Goal: Information Seeking & Learning: Check status

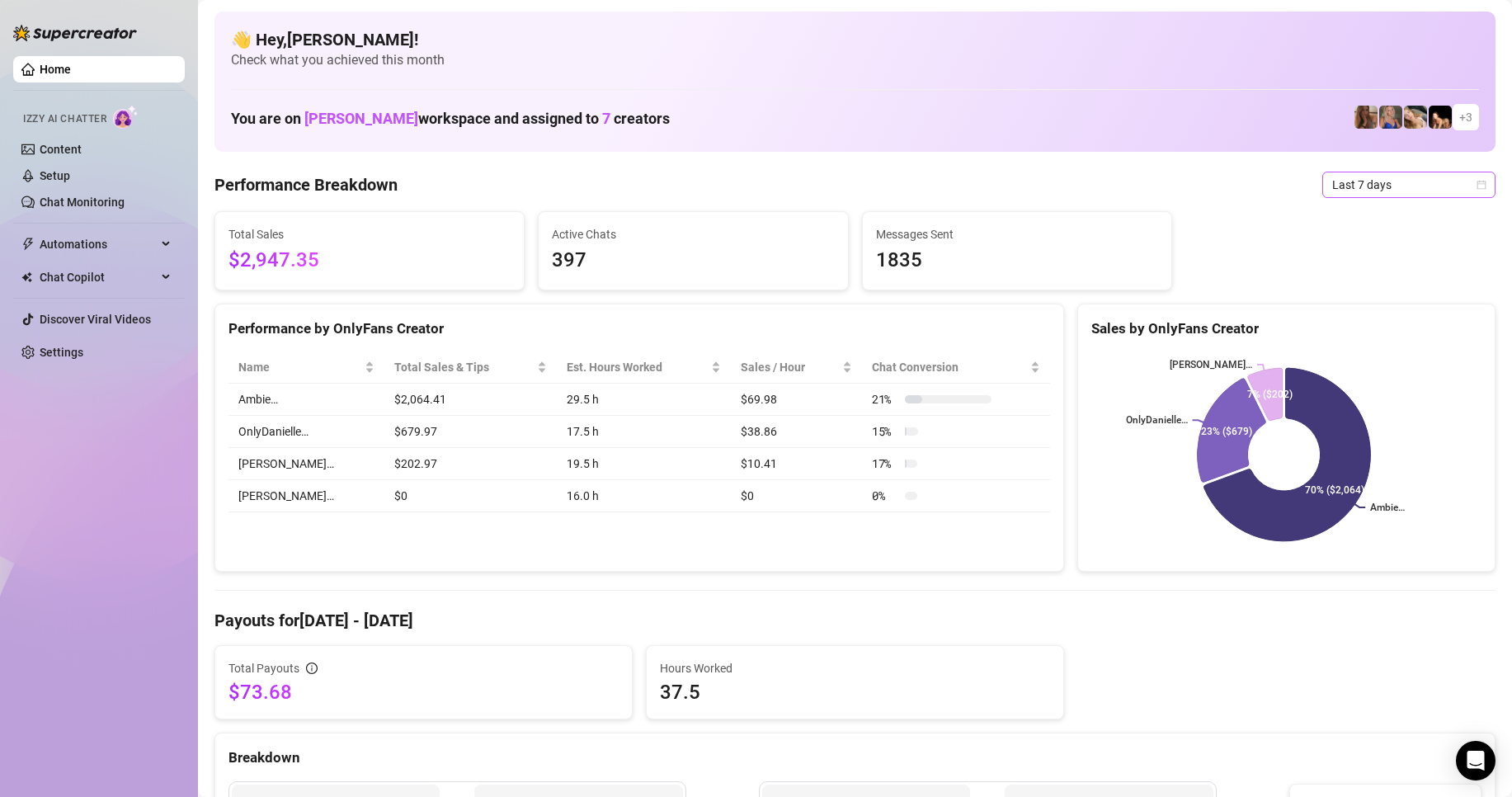
click at [1420, 173] on span "Last 7 days" at bounding box center [1409, 185] width 154 height 24
click at [1372, 216] on div "Last 24 hours" at bounding box center [1395, 218] width 147 height 18
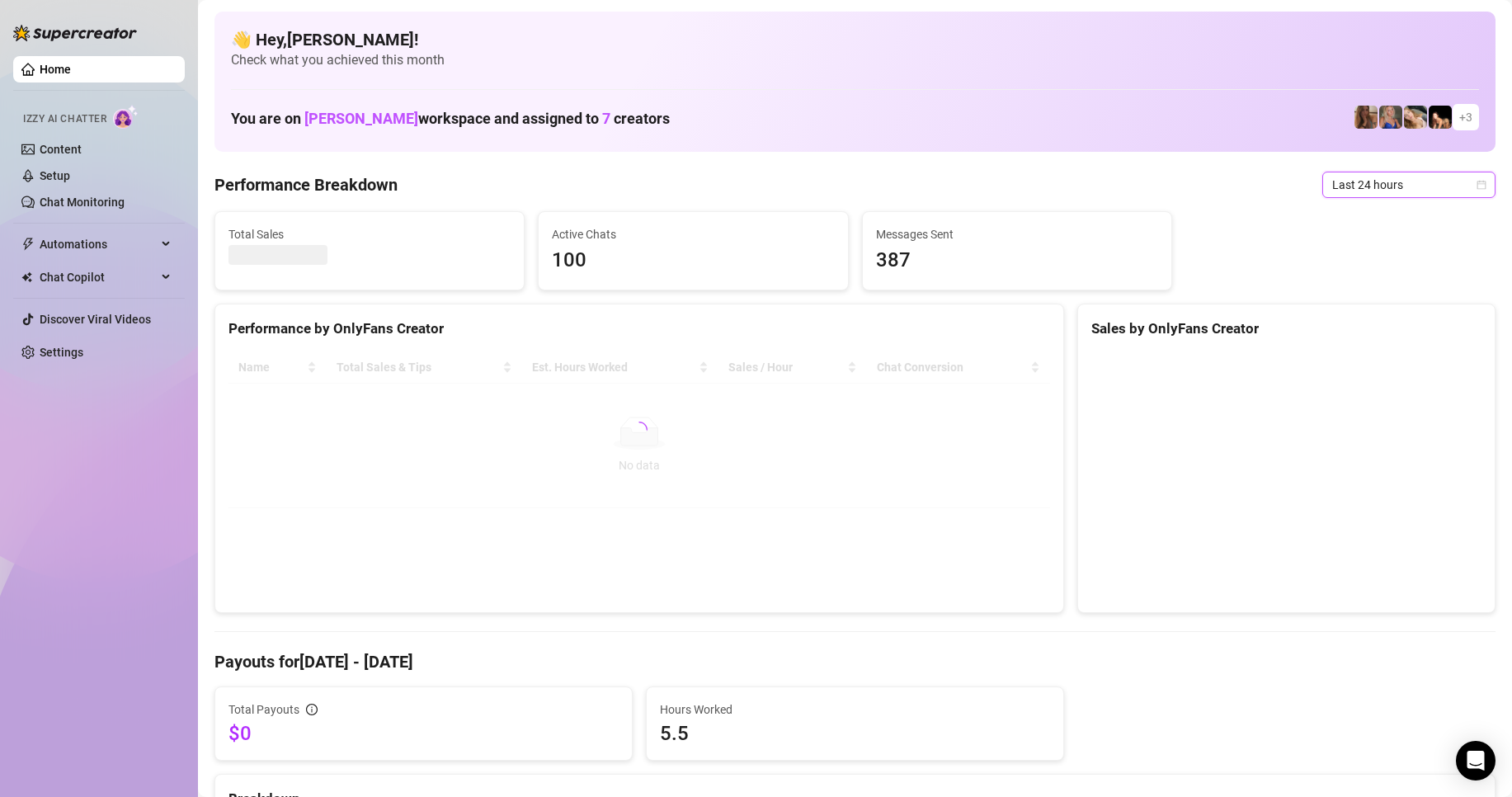
click at [1370, 190] on span "Last 24 hours" at bounding box center [1409, 185] width 154 height 24
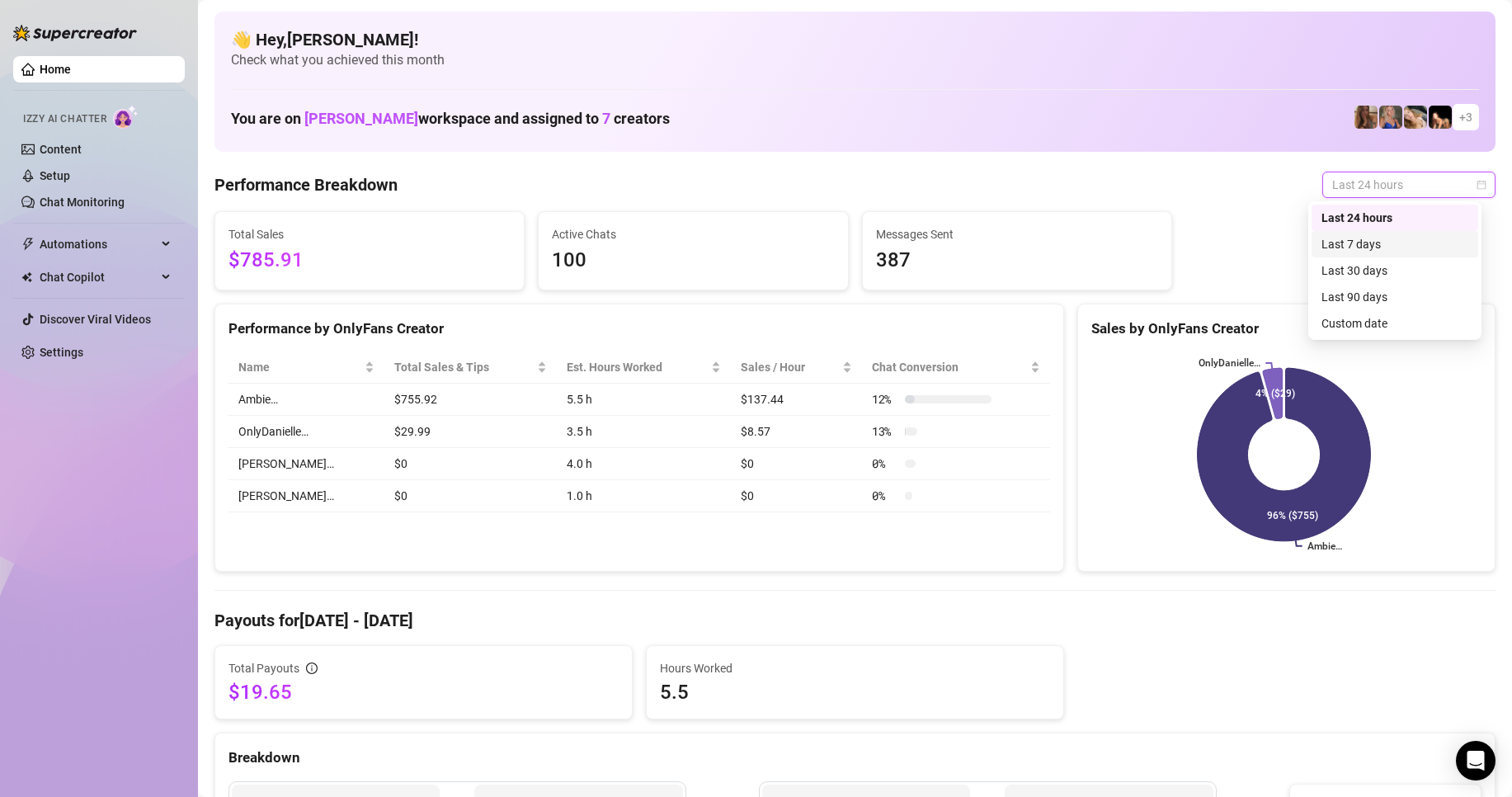
click at [1352, 250] on div "Last 7 days" at bounding box center [1395, 244] width 147 height 18
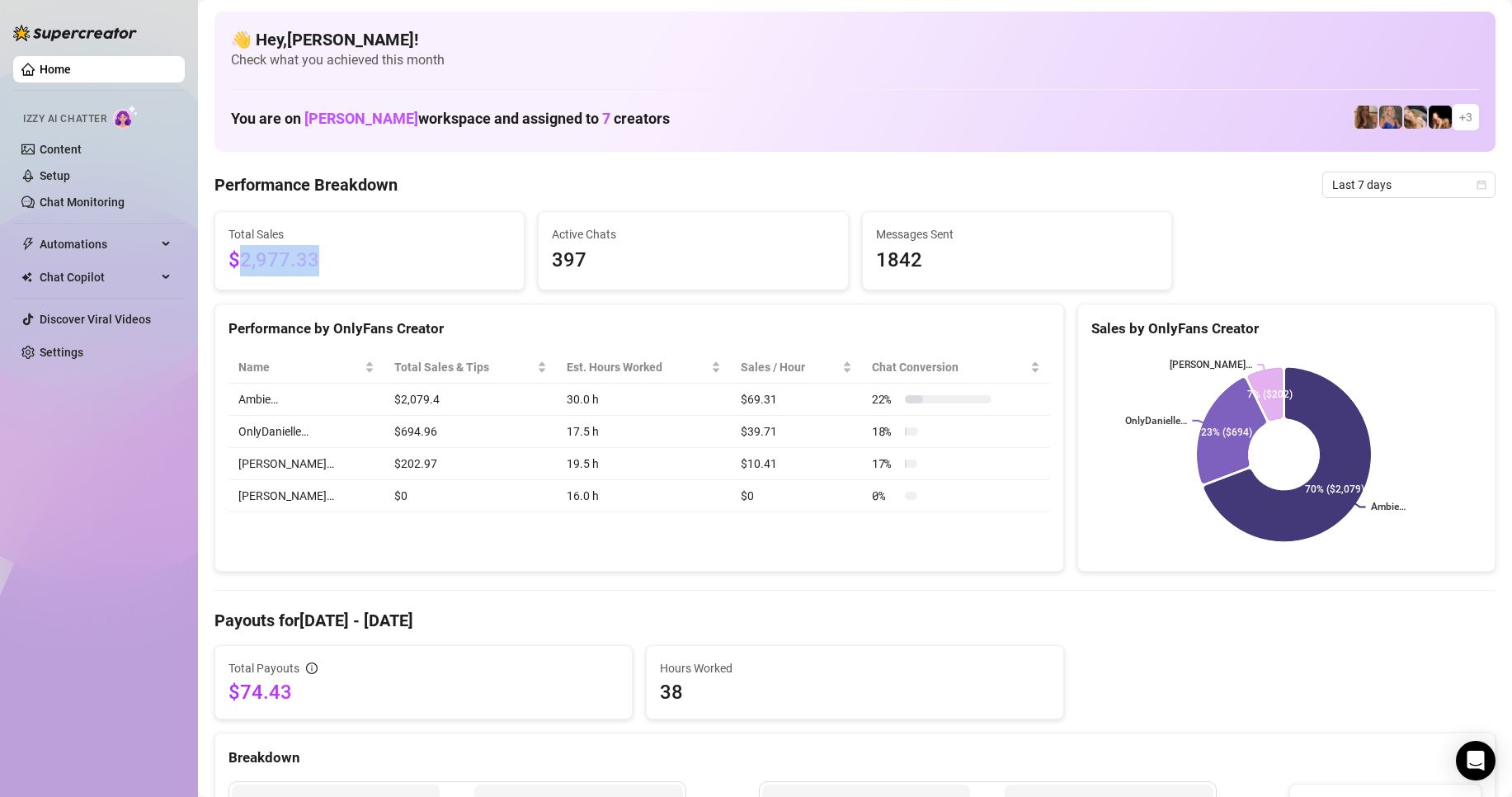
drag, startPoint x: 350, startPoint y: 270, endPoint x: 237, endPoint y: 256, distance: 113.9
click at [237, 256] on span "$2,977.33" at bounding box center [370, 260] width 283 height 31
click at [389, 263] on span "$2,977.33" at bounding box center [370, 260] width 283 height 31
drag, startPoint x: 389, startPoint y: 263, endPoint x: 247, endPoint y: 269, distance: 142.1
click at [245, 265] on span "$2,977.33" at bounding box center [370, 260] width 283 height 31
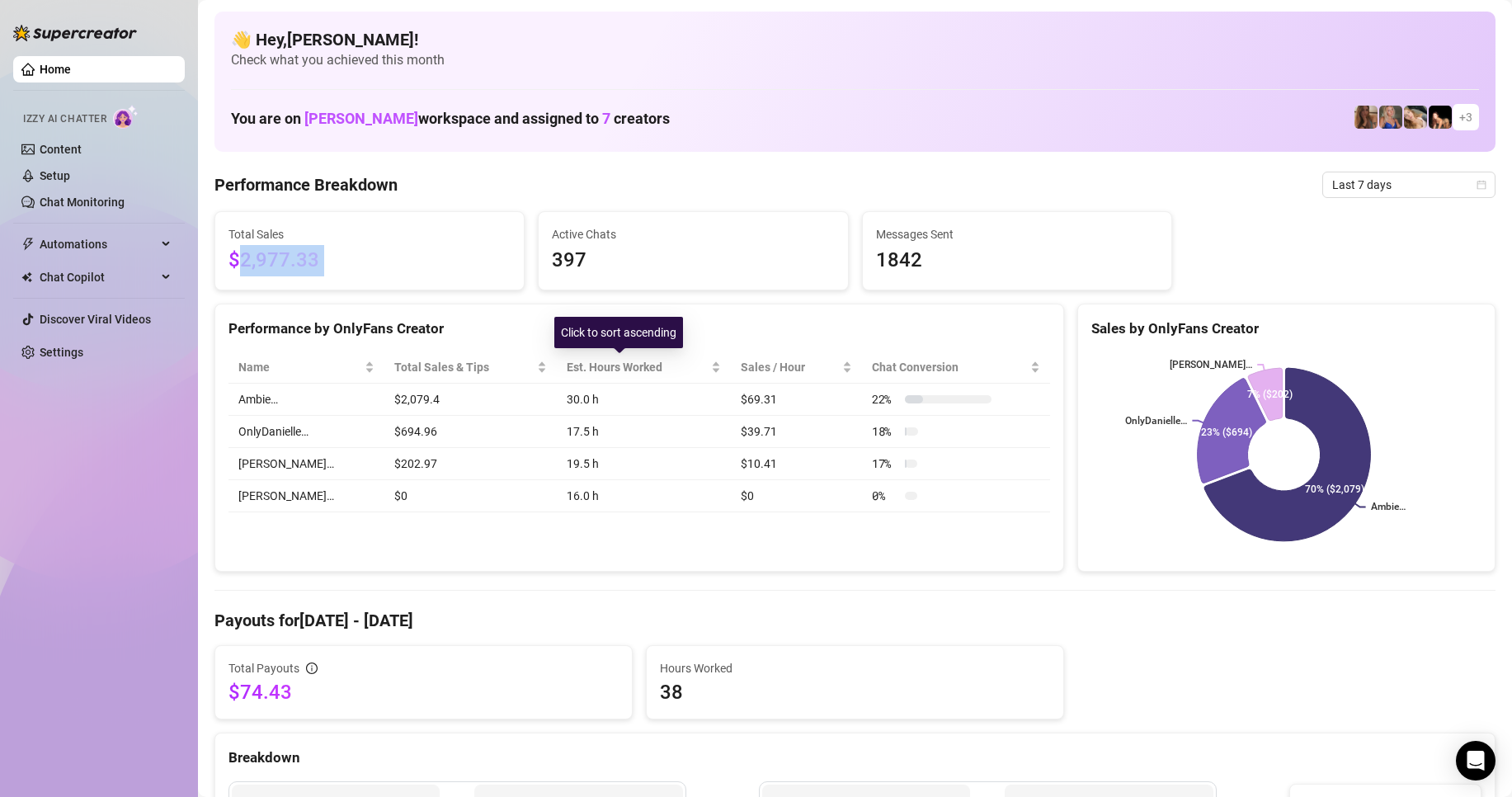
click at [379, 252] on span "$2,977.33" at bounding box center [370, 260] width 283 height 31
drag, startPoint x: 356, startPoint y: 269, endPoint x: 236, endPoint y: 264, distance: 120.1
click at [236, 264] on span "$2,977.33" at bounding box center [370, 260] width 283 height 31
copy span "2,977.33"
click at [1381, 180] on span "Last 7 days" at bounding box center [1409, 185] width 154 height 24
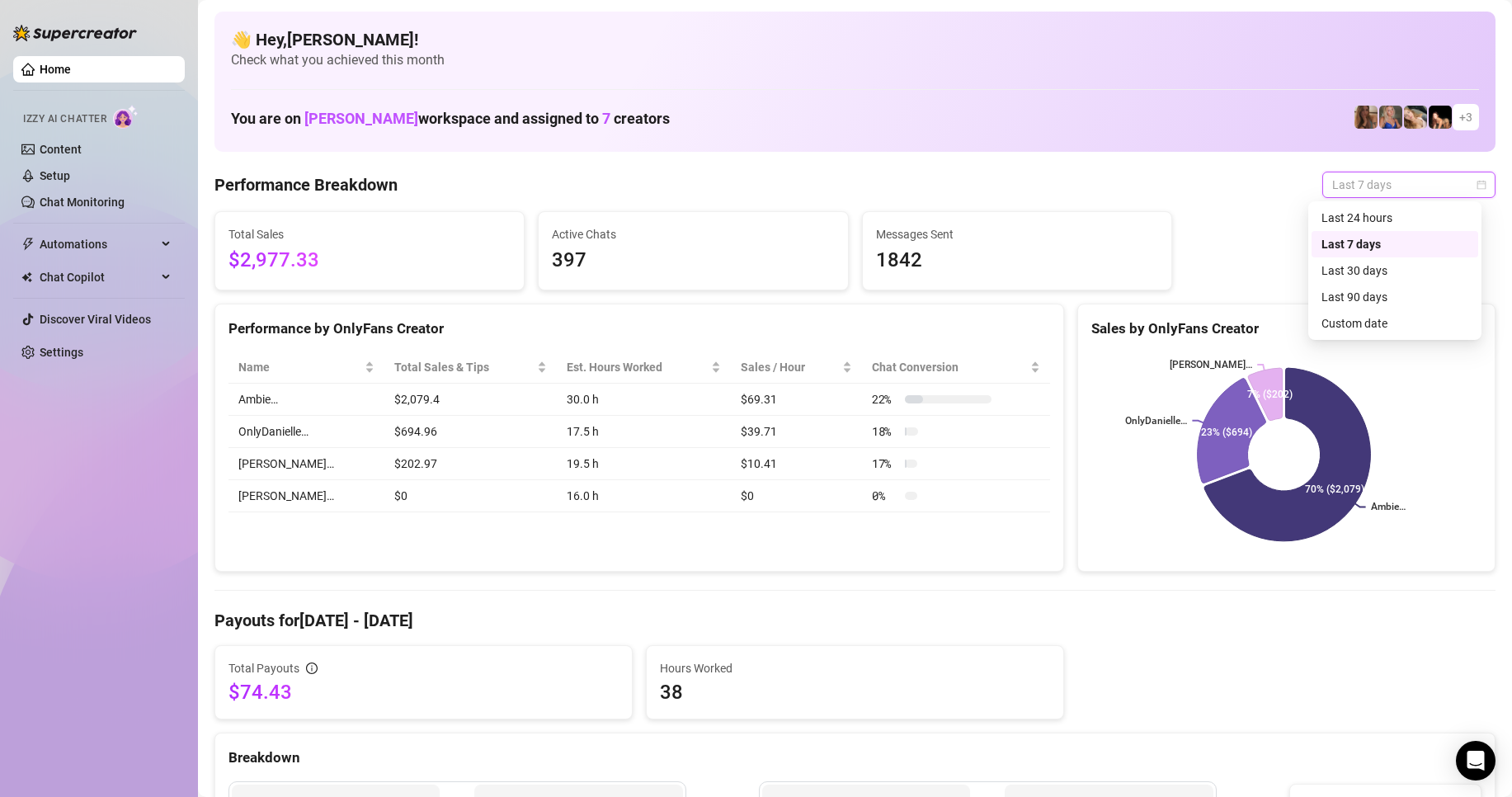
click at [1366, 215] on div "Last 24 hours" at bounding box center [1395, 218] width 147 height 18
